Goal: Task Accomplishment & Management: Manage account settings

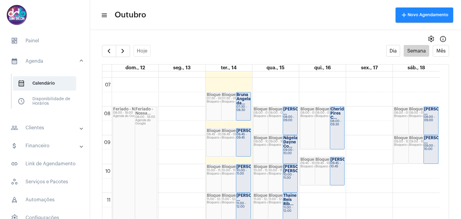
scroll to position [203, 0]
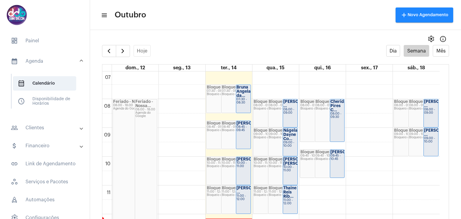
click at [245, 95] on div "Bruna Angela da..." at bounding box center [244, 91] width 14 height 13
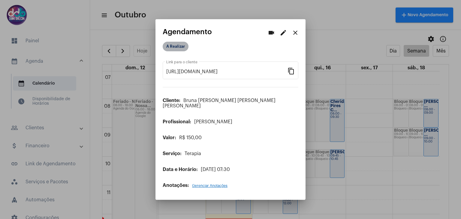
click at [182, 50] on mat-chip "A Realizar" at bounding box center [176, 47] width 26 height 10
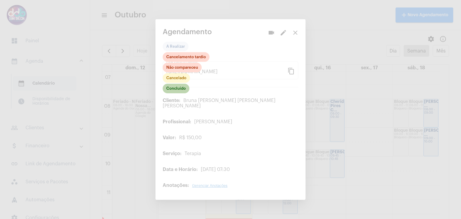
click at [182, 89] on mat-chip "Concluído" at bounding box center [176, 89] width 27 height 10
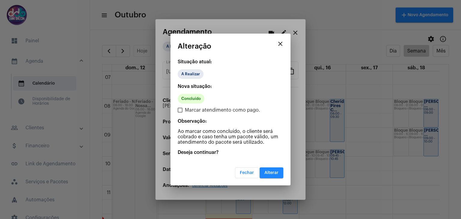
click at [270, 174] on span "Alterar" at bounding box center [271, 173] width 14 height 4
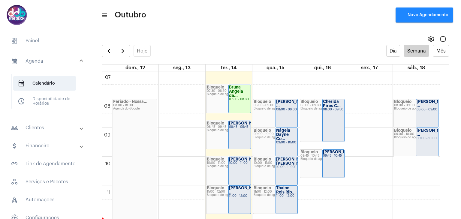
click at [235, 125] on strong "[PERSON_NAME]..." at bounding box center [247, 123] width 37 height 4
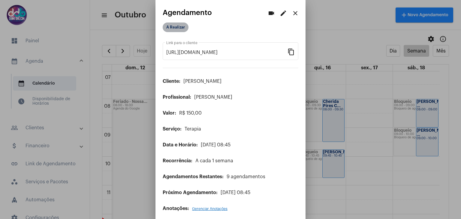
click at [183, 27] on mat-chip "A Realizar" at bounding box center [176, 28] width 26 height 10
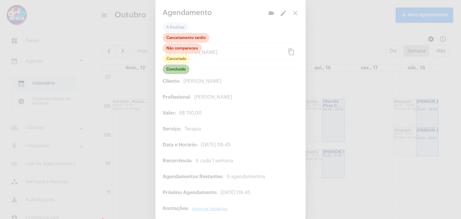
click at [182, 71] on mat-chip "Concluído" at bounding box center [176, 70] width 27 height 10
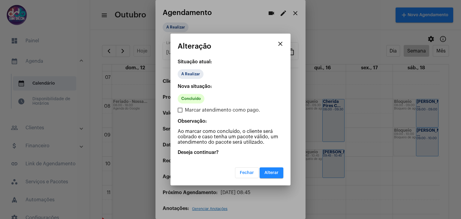
click at [265, 171] on span "Alterar" at bounding box center [271, 173] width 14 height 4
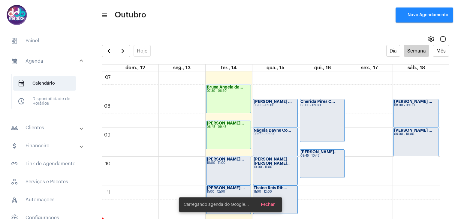
scroll to position [263, 0]
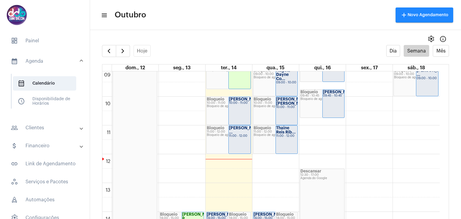
click at [244, 101] on div "[PERSON_NAME]..." at bounding box center [239, 99] width 21 height 4
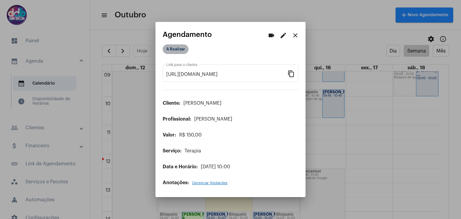
click at [178, 51] on mat-chip "A Realizar" at bounding box center [176, 49] width 26 height 10
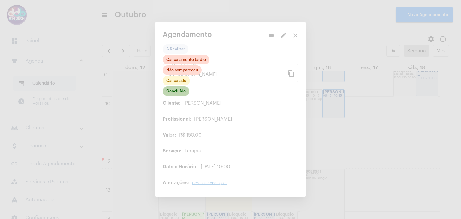
click at [180, 92] on mat-chip "Concluído" at bounding box center [176, 91] width 27 height 10
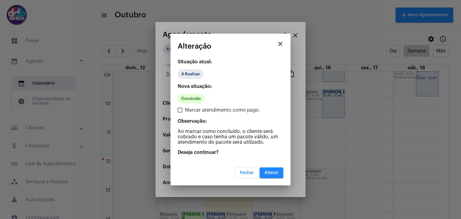
click at [267, 169] on button "Alterar" at bounding box center [272, 172] width 24 height 11
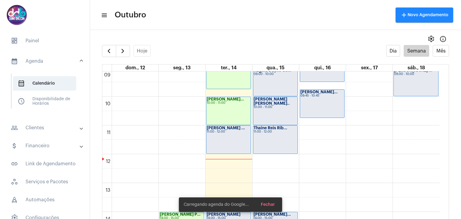
click at [231, 137] on div "Wesley Belgini ... 11:00 - 12:00" at bounding box center [229, 140] width 44 height 28
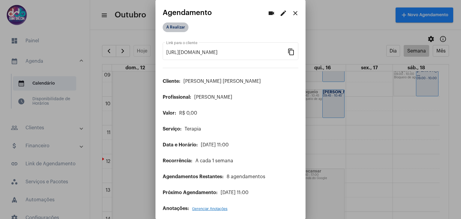
click at [180, 30] on mat-chip "A Realizar" at bounding box center [176, 28] width 26 height 10
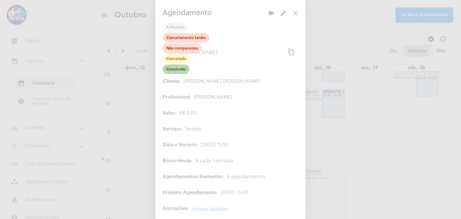
click at [179, 71] on mat-chip "Concluído" at bounding box center [176, 70] width 27 height 10
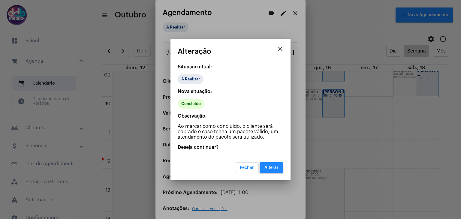
click at [268, 168] on span "Alterar" at bounding box center [271, 168] width 14 height 4
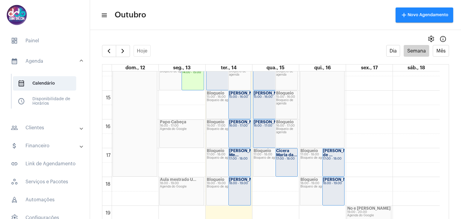
scroll to position [383, 0]
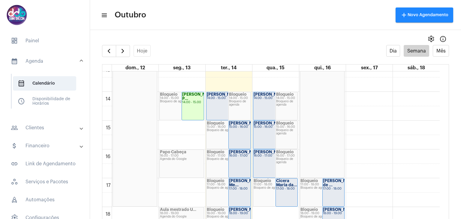
click at [270, 105] on div "Aline Aparecida... 14:00 - 15:00" at bounding box center [275, 106] width 44 height 28
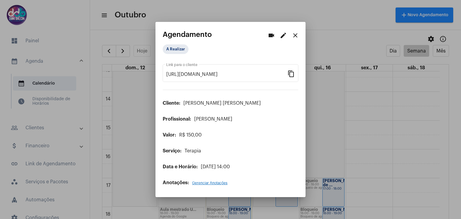
click at [284, 37] on mat-icon "edit" at bounding box center [283, 35] width 7 height 7
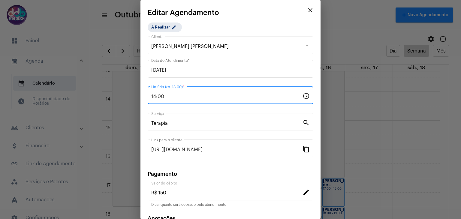
click at [184, 95] on input "14:00" at bounding box center [226, 96] width 151 height 5
click at [184, 94] on input "14:00" at bounding box center [226, 96] width 151 height 5
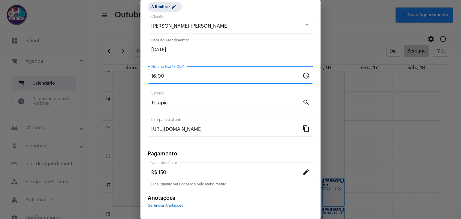
scroll to position [38, 0]
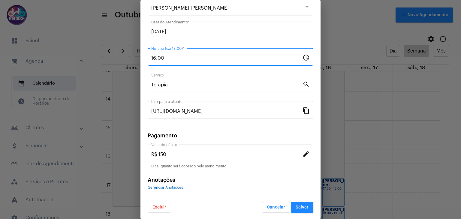
type input "16:00"
click at [303, 205] on span "Salvar" at bounding box center [302, 207] width 13 height 4
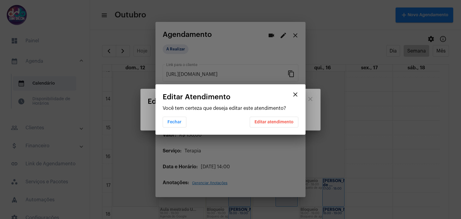
scroll to position [0, 0]
click at [271, 122] on span "Editar atendimento" at bounding box center [274, 122] width 39 height 4
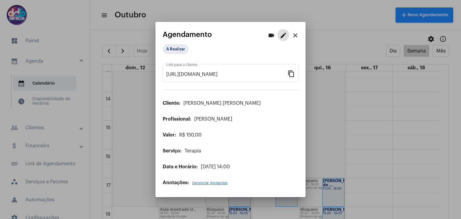
click at [294, 38] on mat-icon "close" at bounding box center [295, 35] width 7 height 7
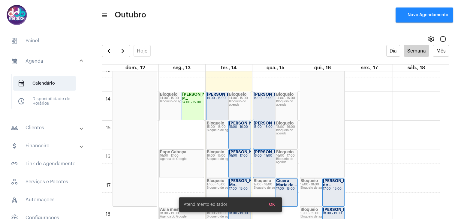
click at [270, 159] on div "Aline Pierdoná 16:00 - 17:00" at bounding box center [275, 164] width 44 height 28
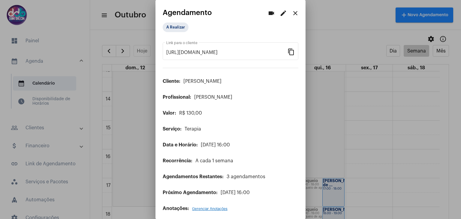
click at [280, 14] on mat-icon "edit" at bounding box center [283, 13] width 7 height 7
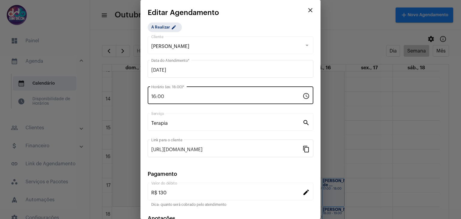
click at [191, 92] on div "16:00 Horário (ex: 18:00) *" at bounding box center [226, 94] width 151 height 19
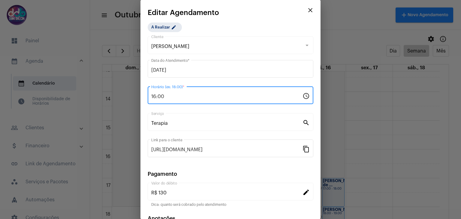
click at [191, 92] on div "16:00 Horário (ex: 18:00) *" at bounding box center [226, 94] width 151 height 19
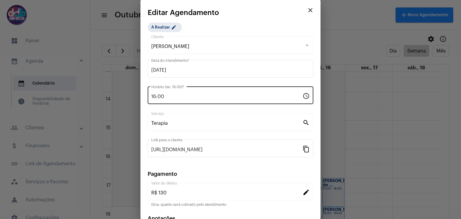
click at [191, 92] on div "16:00 Horário (ex: 18:00) *" at bounding box center [226, 94] width 151 height 19
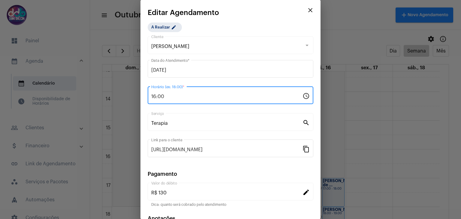
click at [191, 92] on div "16:00 Horário (ex: 18:00) *" at bounding box center [226, 94] width 151 height 19
click at [175, 93] on div "16:00 Horário (ex: 18:00) *" at bounding box center [226, 94] width 151 height 19
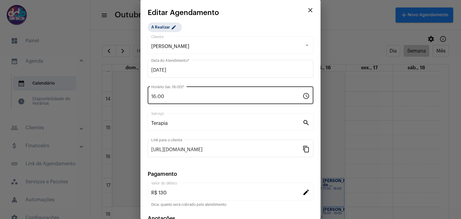
click at [175, 93] on div "16:00 Horário (ex: 18:00) *" at bounding box center [226, 94] width 151 height 19
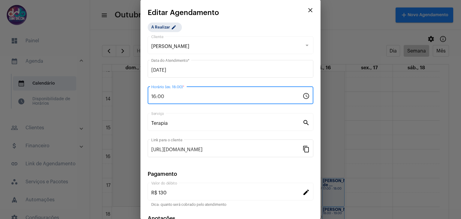
click at [160, 98] on input "16:00" at bounding box center [226, 96] width 151 height 5
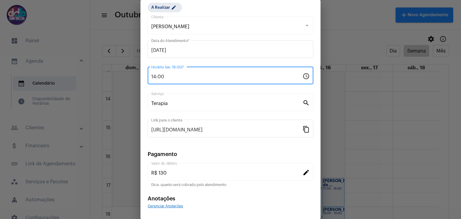
scroll to position [38, 0]
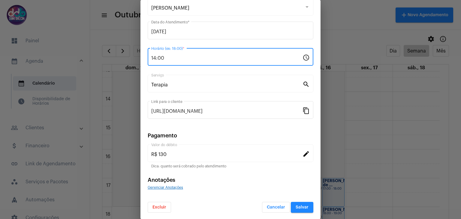
type input "14:00"
click at [296, 203] on button "Salvar" at bounding box center [302, 207] width 23 height 11
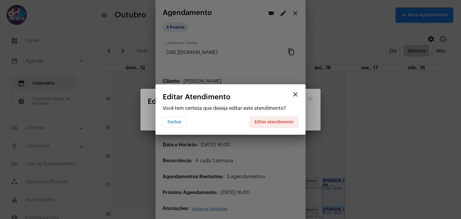
click at [283, 124] on span "Editar atendimento" at bounding box center [274, 122] width 39 height 4
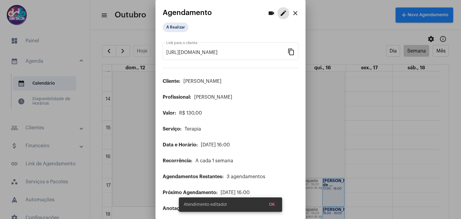
click at [294, 11] on mat-icon "close" at bounding box center [295, 13] width 7 height 7
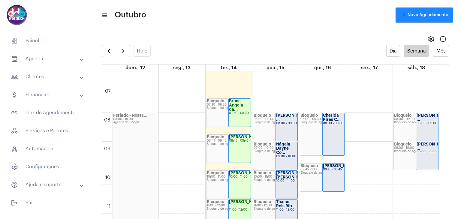
scroll to position [171, 0]
